Goal: Use online tool/utility: Use online tool/utility

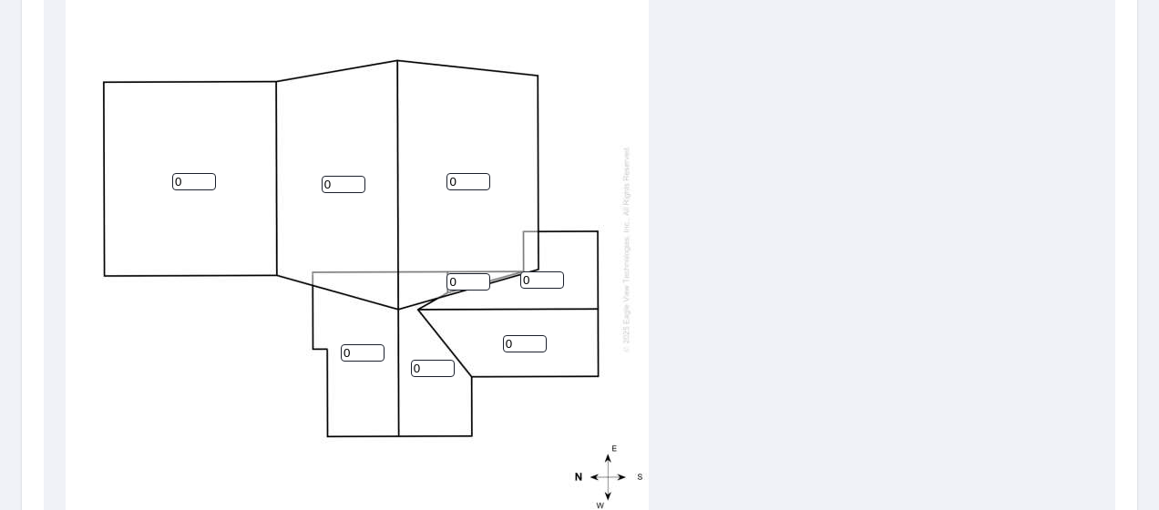
scroll to position [727, 0]
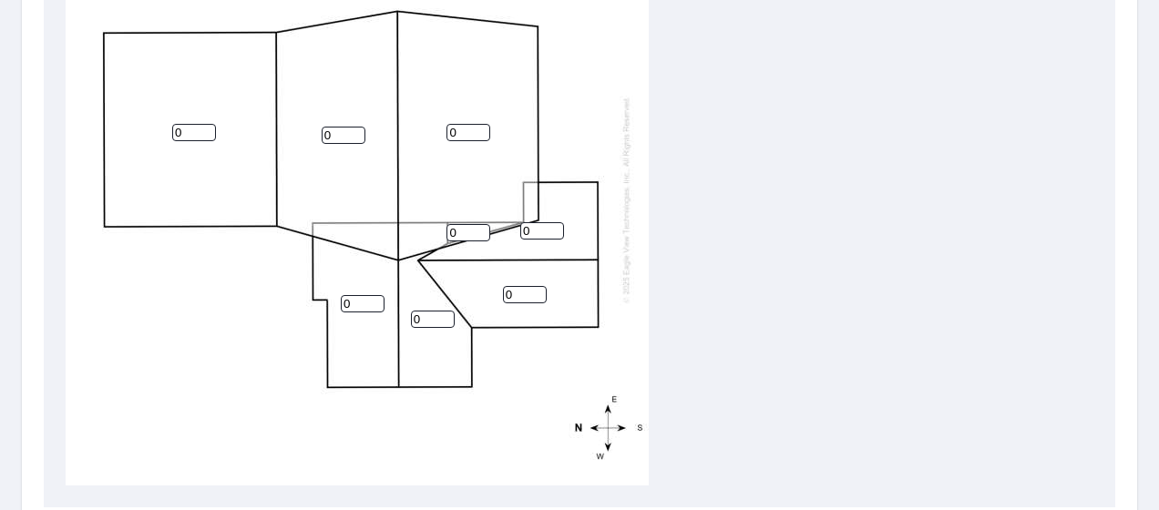
drag, startPoint x: 387, startPoint y: 317, endPoint x: 381, endPoint y: 310, distance: 9.7
click at [386, 315] on div "0 0 0 0 0 0 0 0" at bounding box center [357, 199] width 583 height 572
drag, startPoint x: 379, startPoint y: 308, endPoint x: 292, endPoint y: 310, distance: 86.6
click at [341, 309] on input "0" at bounding box center [363, 303] width 44 height 17
type input "5"
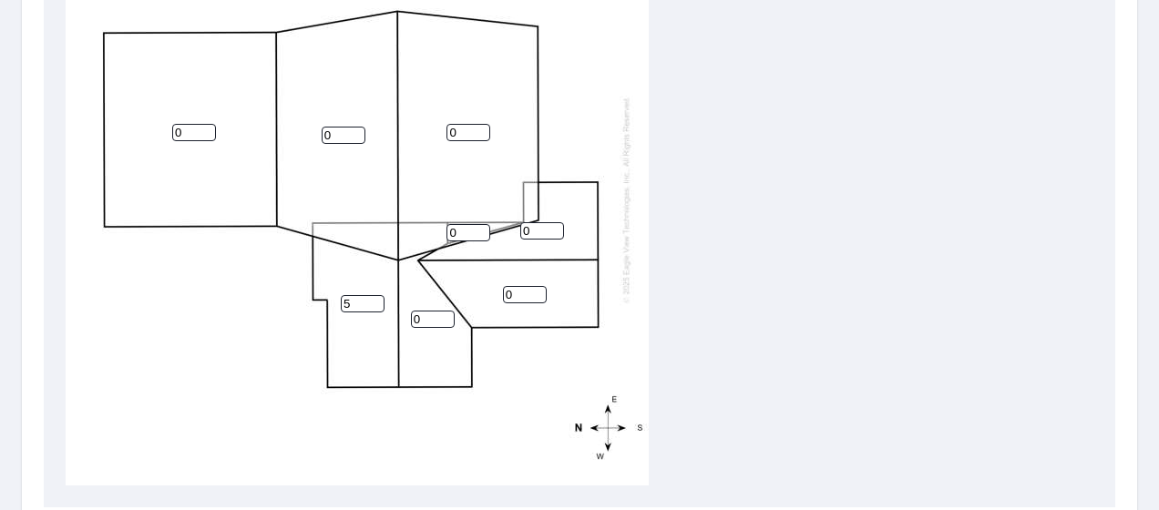
drag, startPoint x: 430, startPoint y: 318, endPoint x: 365, endPoint y: 327, distance: 65.3
click at [371, 326] on div "0 0 0 5 0 0 0 0" at bounding box center [357, 199] width 583 height 572
type input "5"
click at [531, 304] on div "0 0 0 5 0 5 0 0" at bounding box center [357, 199] width 583 height 572
click at [528, 301] on input "0" at bounding box center [525, 294] width 44 height 17
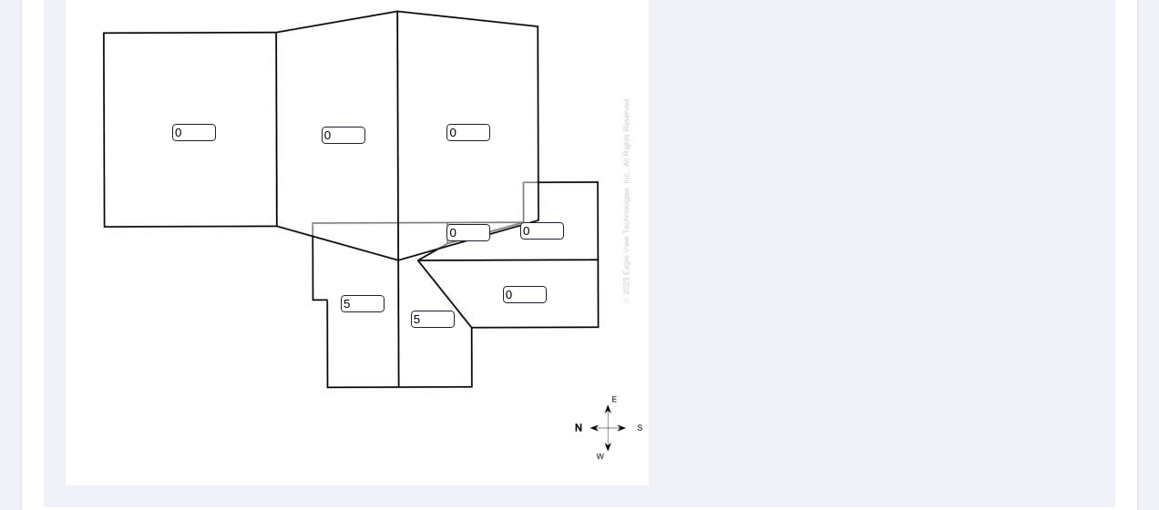
drag, startPoint x: 528, startPoint y: 300, endPoint x: 436, endPoint y: 301, distance: 92.0
click at [444, 301] on div "0 0 0 5 0 5 0 0" at bounding box center [357, 199] width 583 height 572
type input "6"
drag, startPoint x: 525, startPoint y: 235, endPoint x: 479, endPoint y: 230, distance: 45.8
click at [479, 230] on div "0 0 0 5 6 5 0 0" at bounding box center [357, 199] width 583 height 572
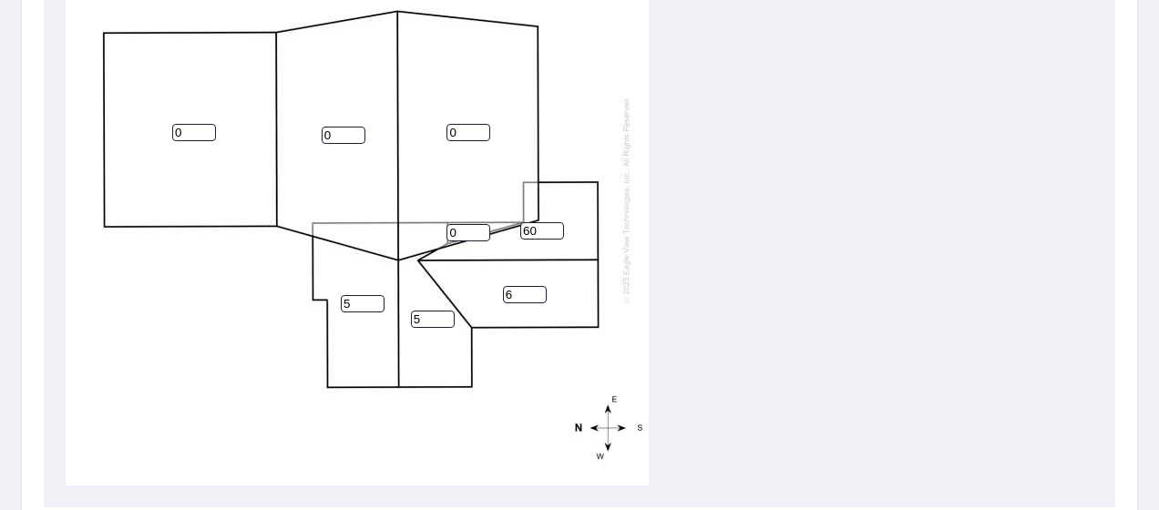
scroll to position [776, 0]
drag, startPoint x: 543, startPoint y: 228, endPoint x: 481, endPoint y: 239, distance: 62.9
click at [481, 239] on div "0 0 0 5 6 5 60 0" at bounding box center [357, 199] width 583 height 572
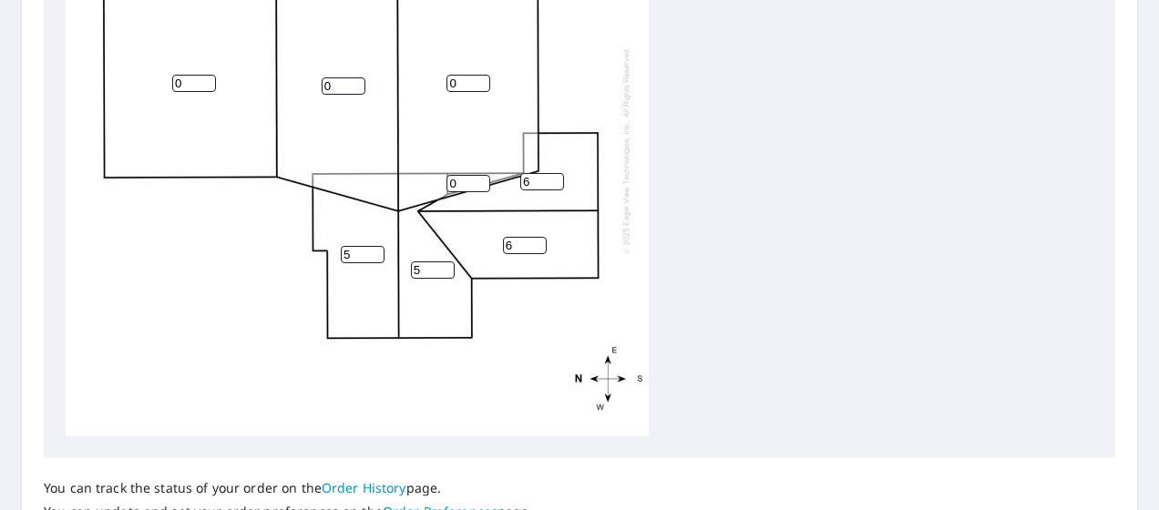
scroll to position [727, 0]
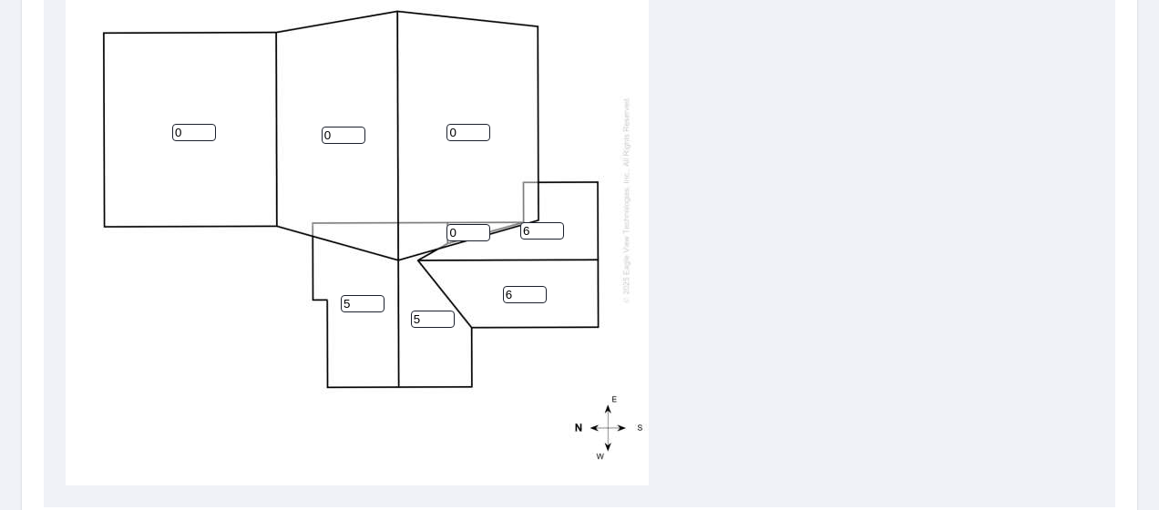
type input "6"
click at [470, 128] on input "0" at bounding box center [468, 132] width 44 height 17
drag, startPoint x: 470, startPoint y: 128, endPoint x: 388, endPoint y: 133, distance: 82.2
click at [392, 133] on div "0 0 0 5 6 5 6 0" at bounding box center [357, 199] width 583 height 572
type input "6"
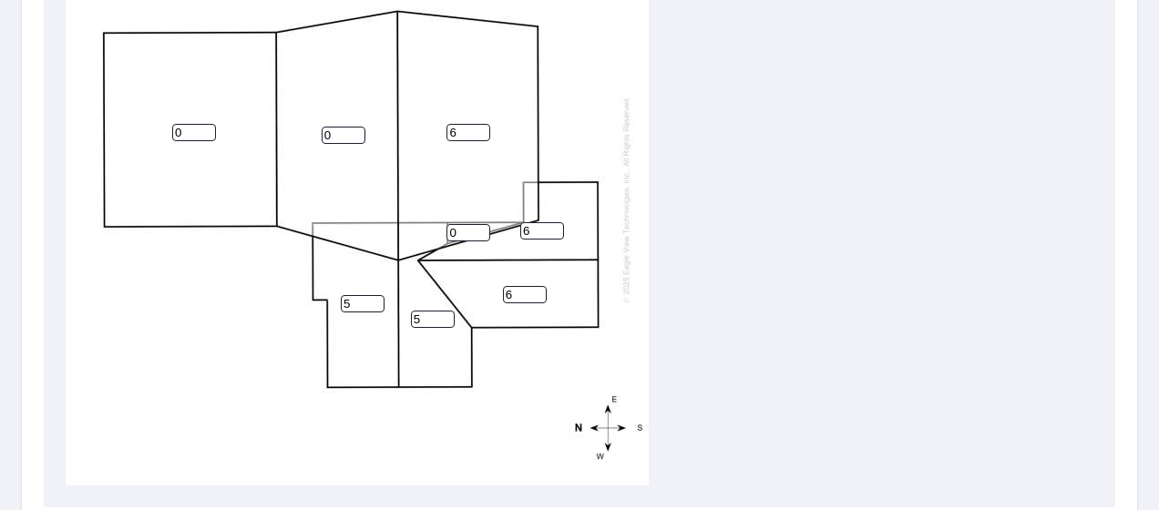
drag, startPoint x: 343, startPoint y: 129, endPoint x: 284, endPoint y: 137, distance: 58.8
click at [302, 135] on div "0 6 0 5 6 5 6 0" at bounding box center [357, 199] width 583 height 572
type input "6"
drag, startPoint x: 183, startPoint y: 132, endPoint x: 112, endPoint y: 144, distance: 72.0
click at [113, 144] on div "0 6 6 5 6 5 6 0" at bounding box center [357, 199] width 583 height 572
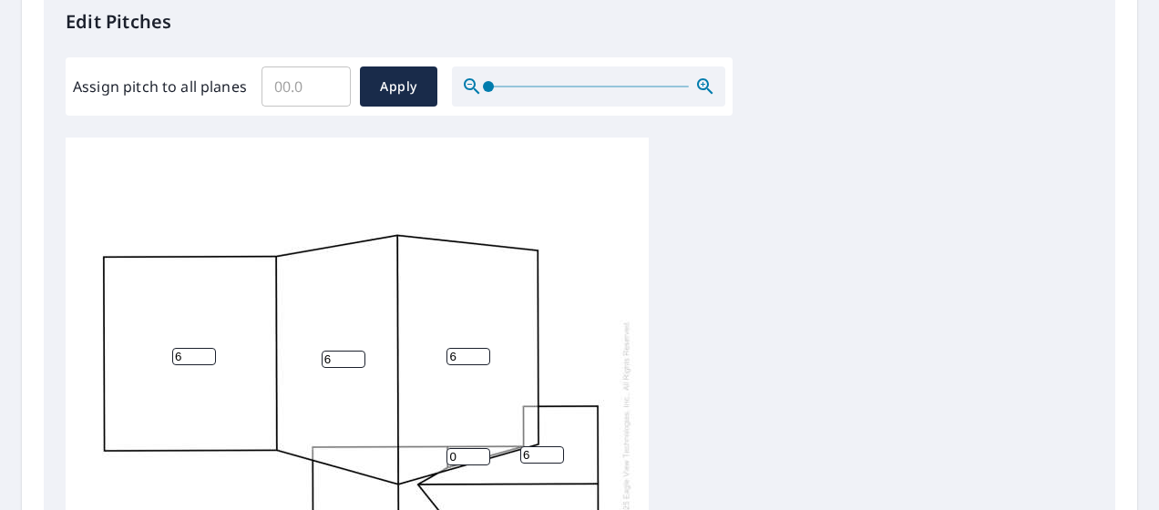
scroll to position [484, 0]
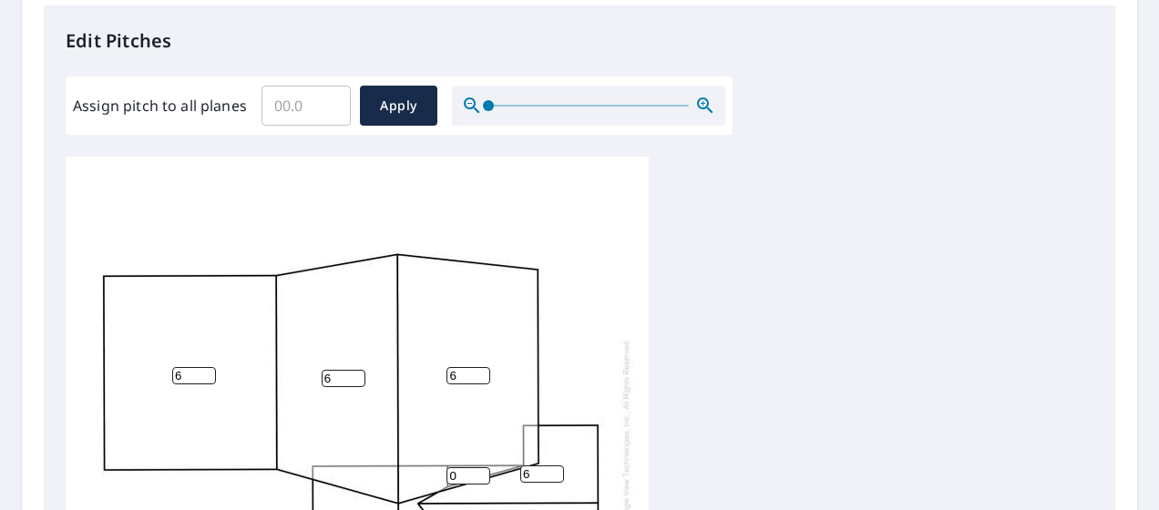
type input "6"
click at [293, 121] on input "Assign pitch to all planes" at bounding box center [305, 105] width 89 height 51
click at [417, 91] on button "Apply" at bounding box center [398, 106] width 77 height 40
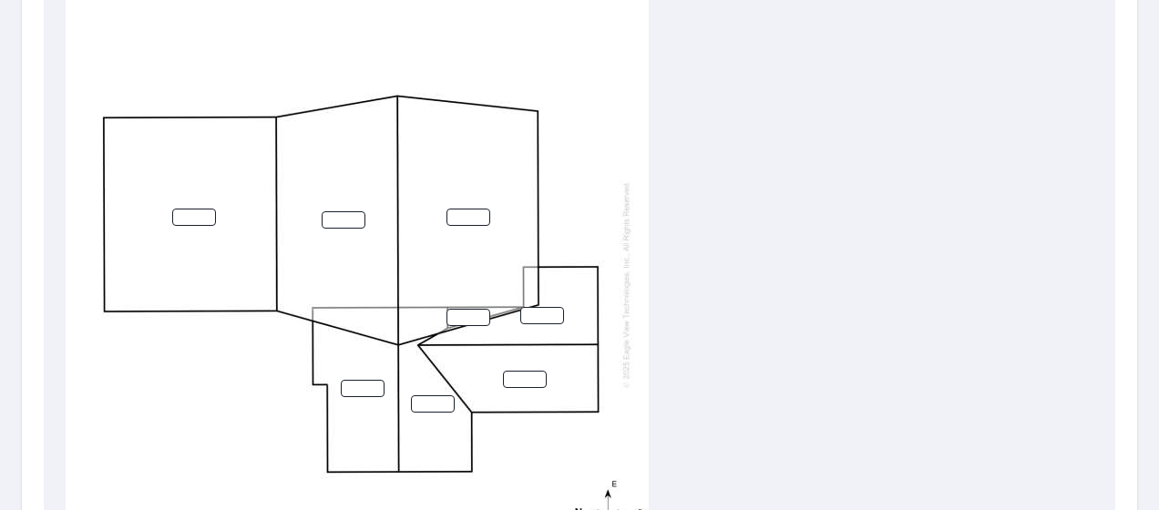
scroll to position [651, 0]
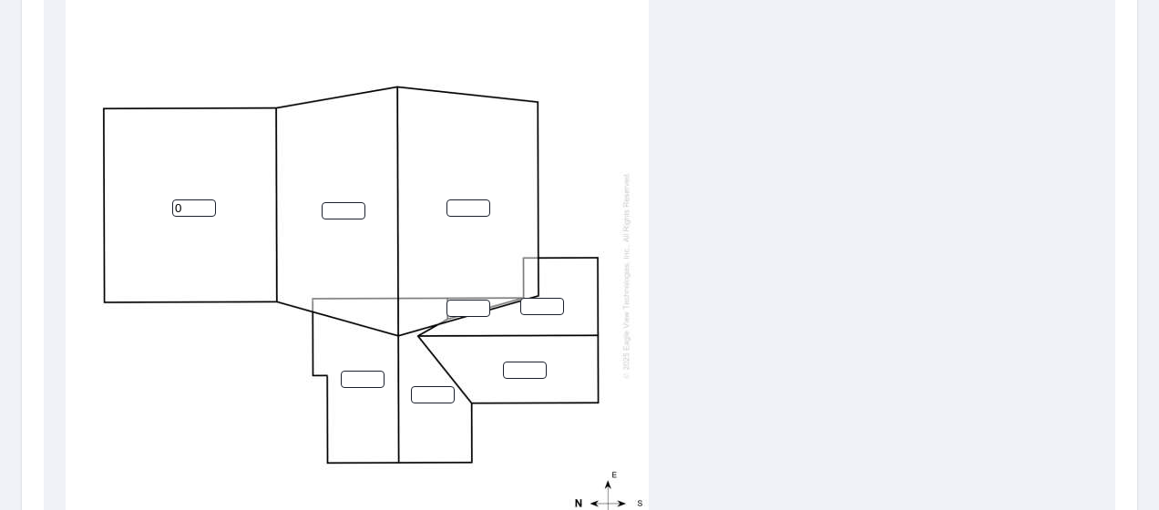
type input "0"
click at [210, 212] on input "0" at bounding box center [194, 208] width 44 height 17
type input "6"
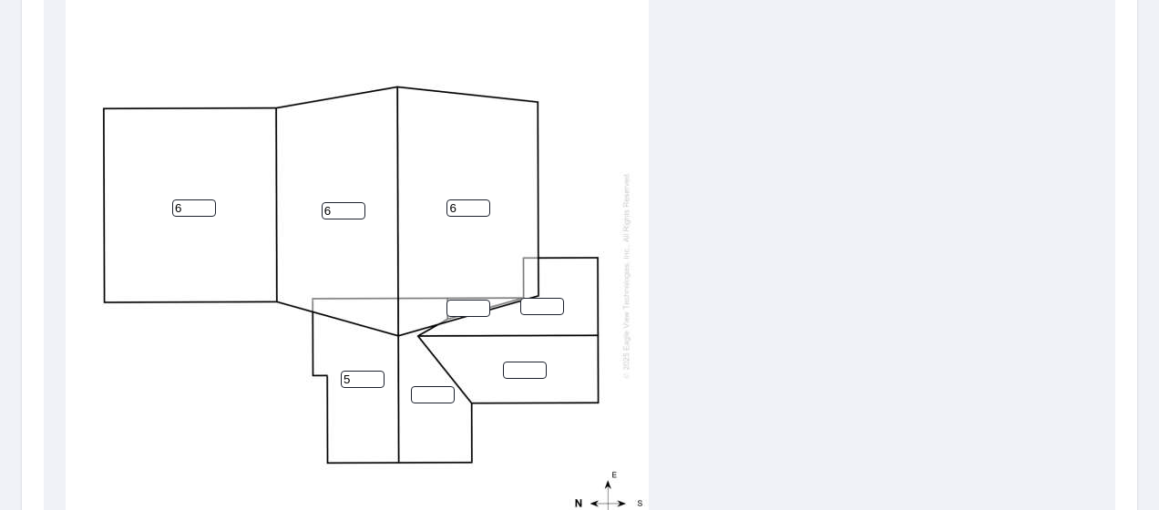
type input "5"
type input "6"
type input "5"
type input "6"
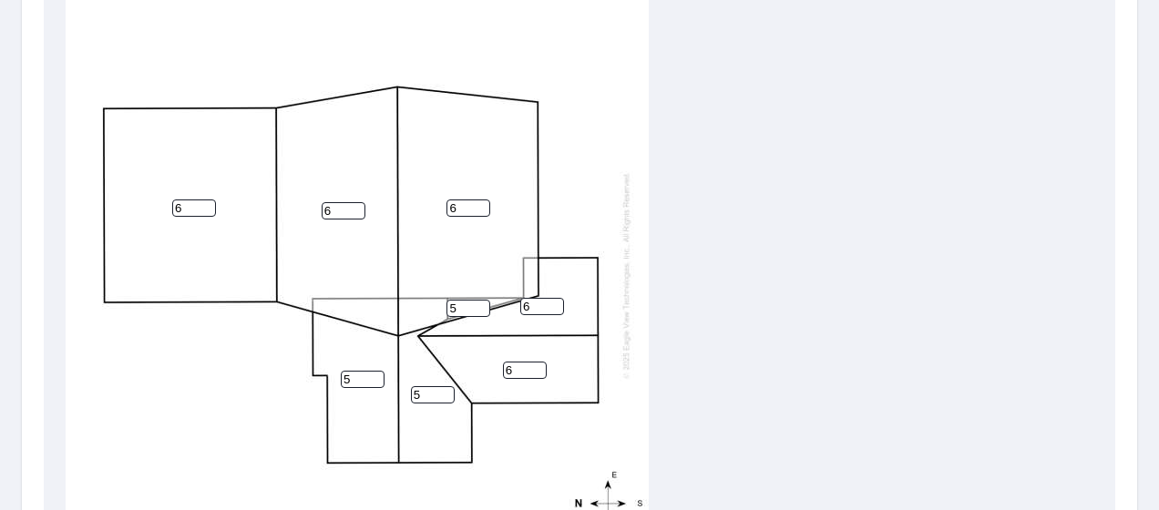
scroll to position [931, 0]
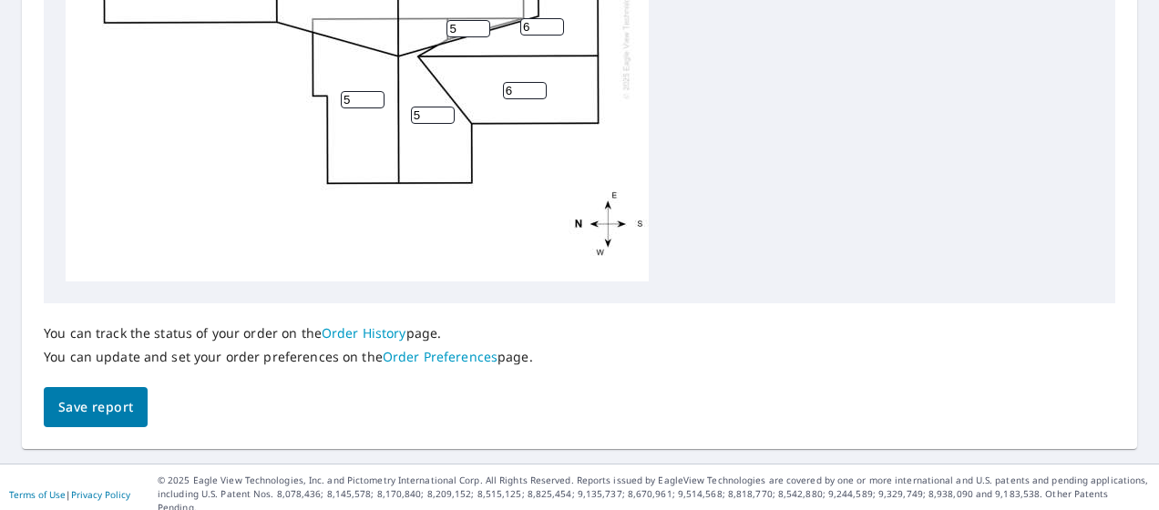
type input "5"
click at [114, 388] on button "Save report" at bounding box center [96, 407] width 104 height 41
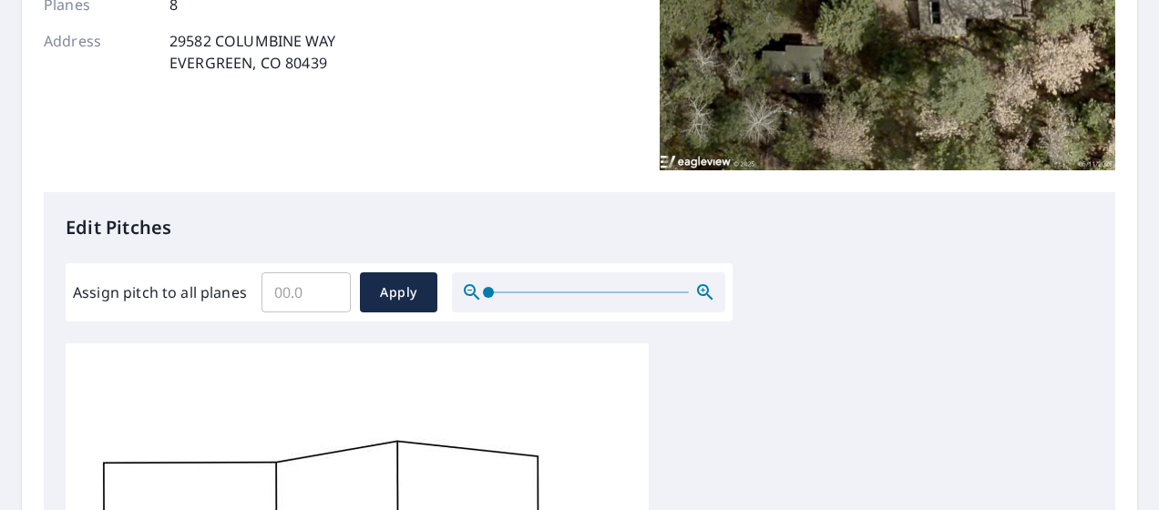
scroll to position [0, 0]
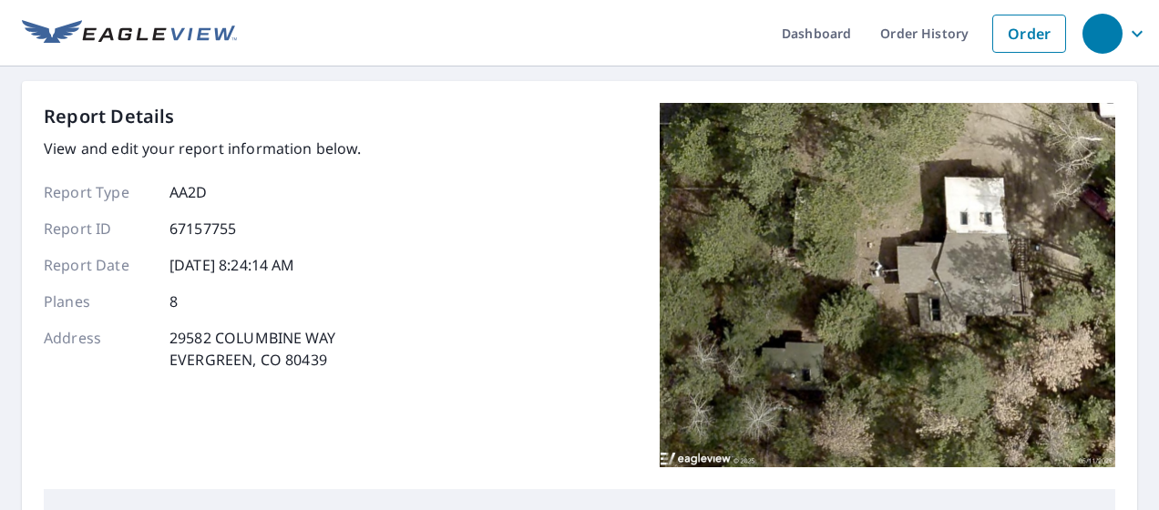
drag, startPoint x: 1142, startPoint y: 29, endPoint x: 1146, endPoint y: 18, distance: 11.5
click at [1146, 19] on div "Dashboard Order History Order Report Details View and edit your report informat…" at bounding box center [579, 255] width 1159 height 510
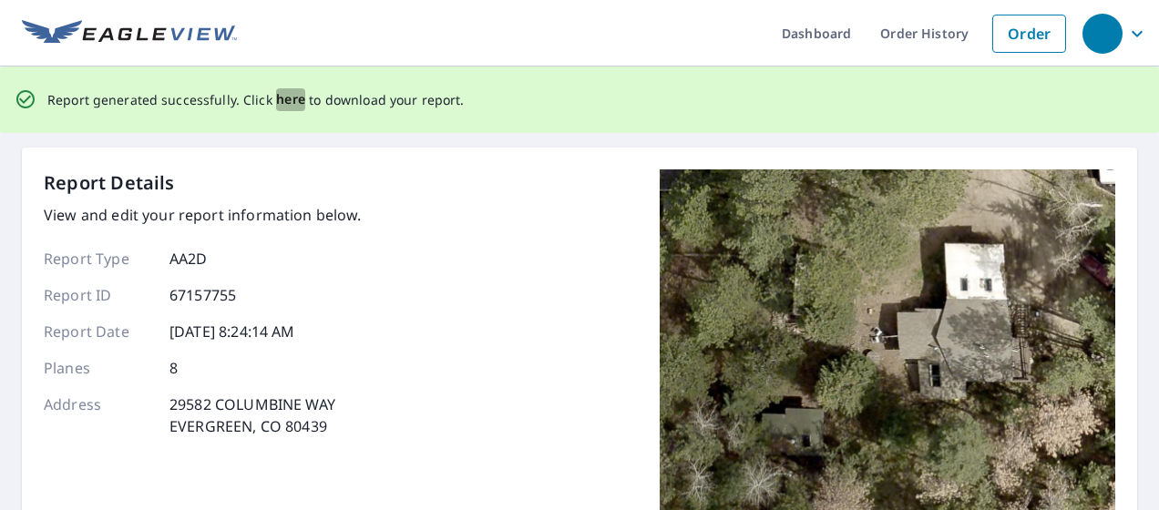
click at [280, 102] on span "here" at bounding box center [291, 99] width 30 height 23
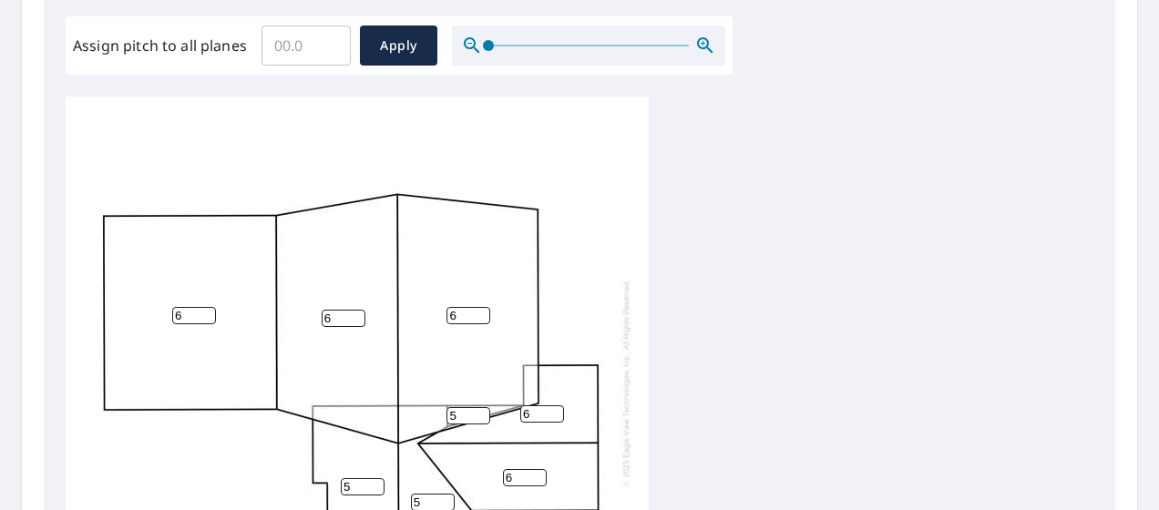
scroll to position [694, 0]
